Goal: Find specific page/section: Find specific page/section

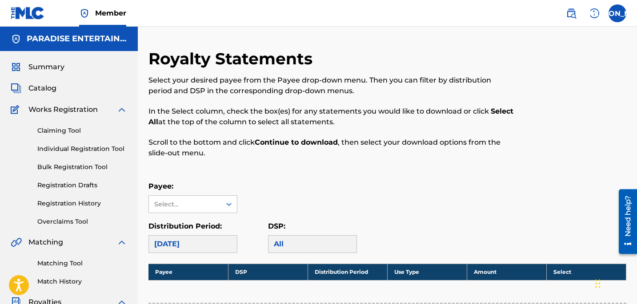
click at [55, 85] on span "Catalog" at bounding box center [42, 88] width 28 height 11
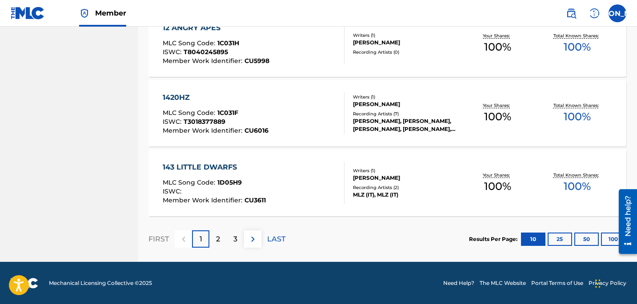
scroll to position [712, 0]
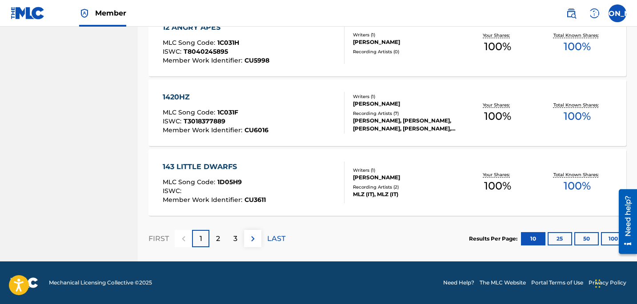
click at [238, 241] on div "3" at bounding box center [235, 238] width 17 height 17
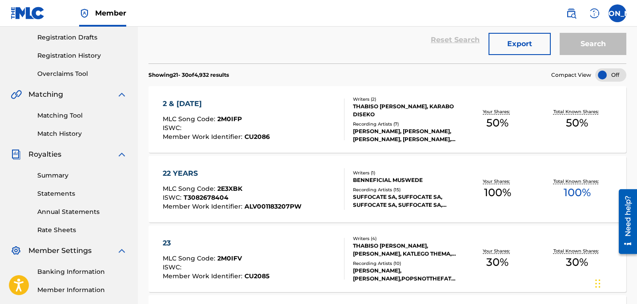
scroll to position [146, 0]
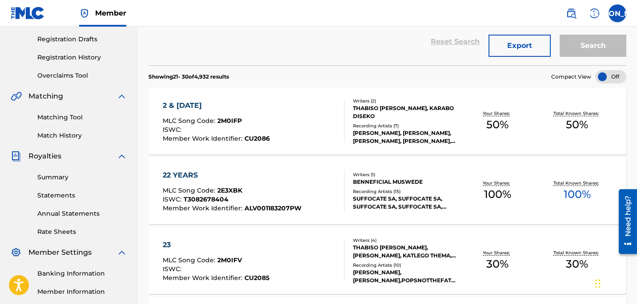
click at [61, 180] on link "Summary" at bounding box center [82, 177] width 90 height 9
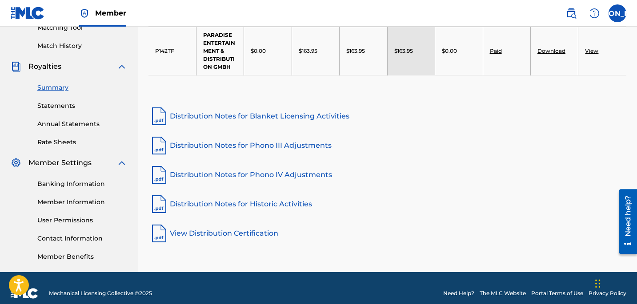
scroll to position [247, 0]
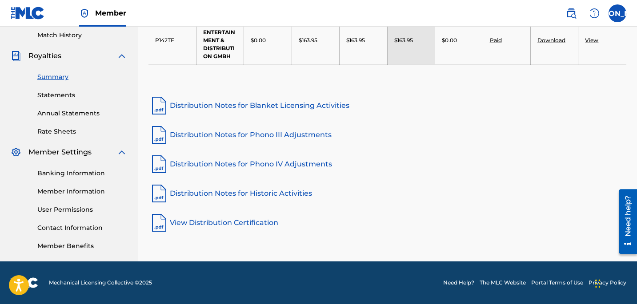
click at [72, 100] on div "Summary Statements Annual Statements Rate Sheets" at bounding box center [69, 98] width 116 height 75
click at [68, 95] on link "Statements" at bounding box center [82, 95] width 90 height 9
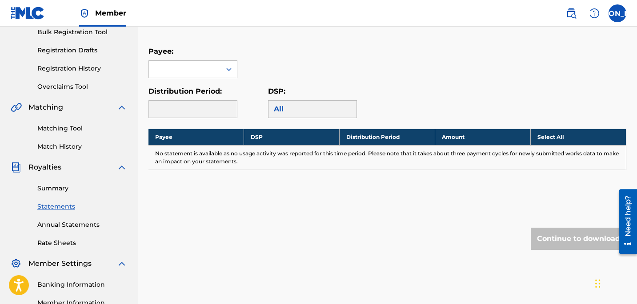
scroll to position [106, 0]
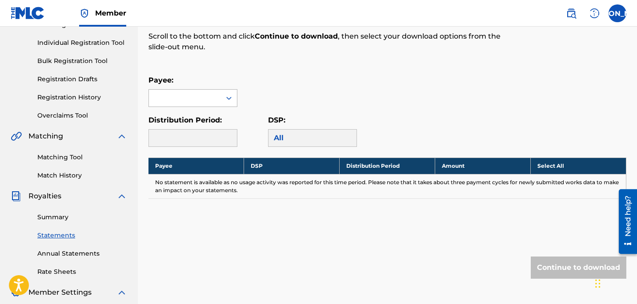
click at [204, 103] on div at bounding box center [185, 98] width 72 height 17
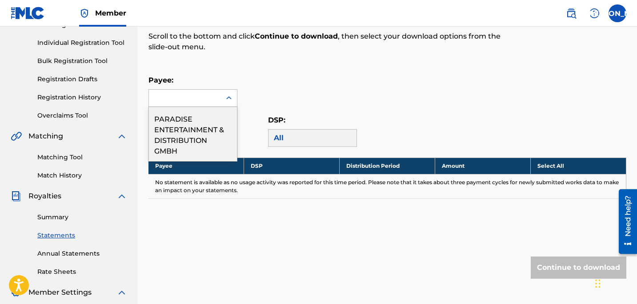
click at [186, 136] on div "PARADISE ENTERTAINMENT & DISTRIBUTION GMBH" at bounding box center [193, 134] width 88 height 54
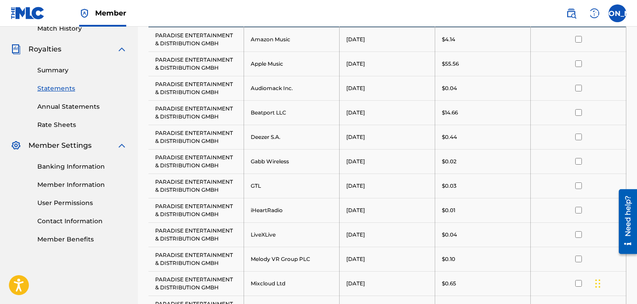
scroll to position [252, 0]
